Goal: Task Accomplishment & Management: Use online tool/utility

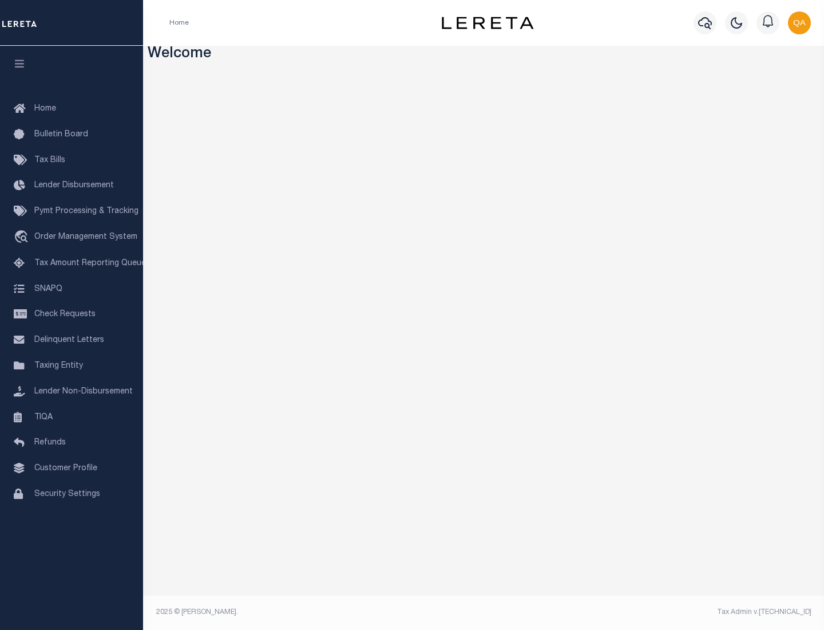
click at [72, 314] on span "Check Requests" at bounding box center [64, 314] width 61 height 8
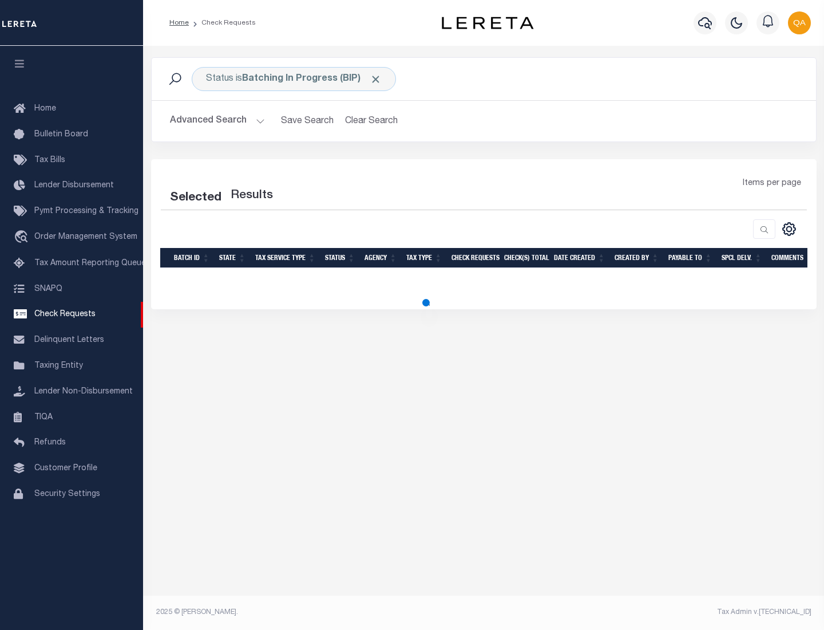
select select "50"
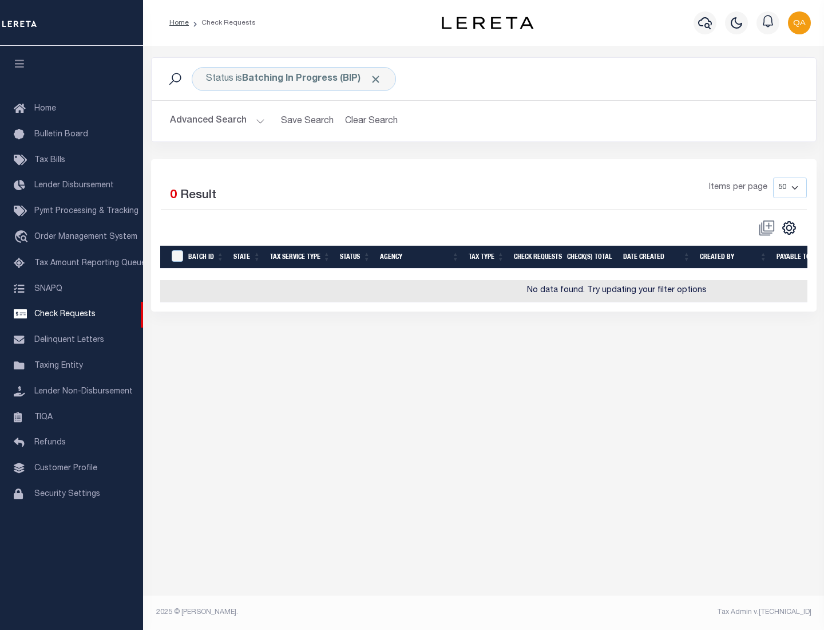
click at [376, 79] on span "Click to Remove" at bounding box center [376, 79] width 12 height 12
